Goal: Register for event/course

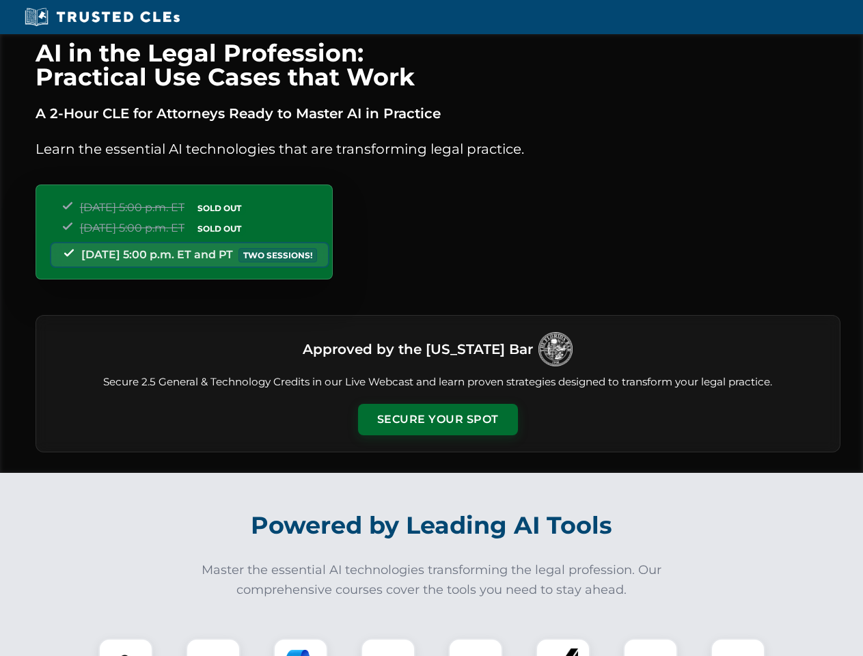
click at [437, 420] on button "Secure Your Spot" at bounding box center [438, 419] width 160 height 31
click at [126, 647] on img at bounding box center [126, 666] width 40 height 40
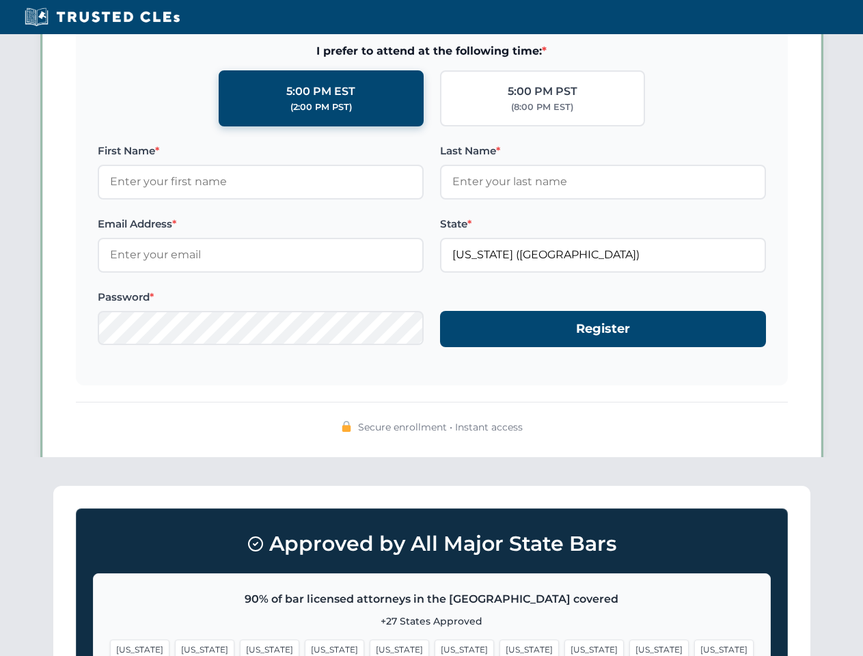
click at [500, 647] on span "[US_STATE]" at bounding box center [529, 650] width 59 height 20
click at [629, 647] on span "[US_STATE]" at bounding box center [658, 650] width 59 height 20
